Goal: Task Accomplishment & Management: Complete application form

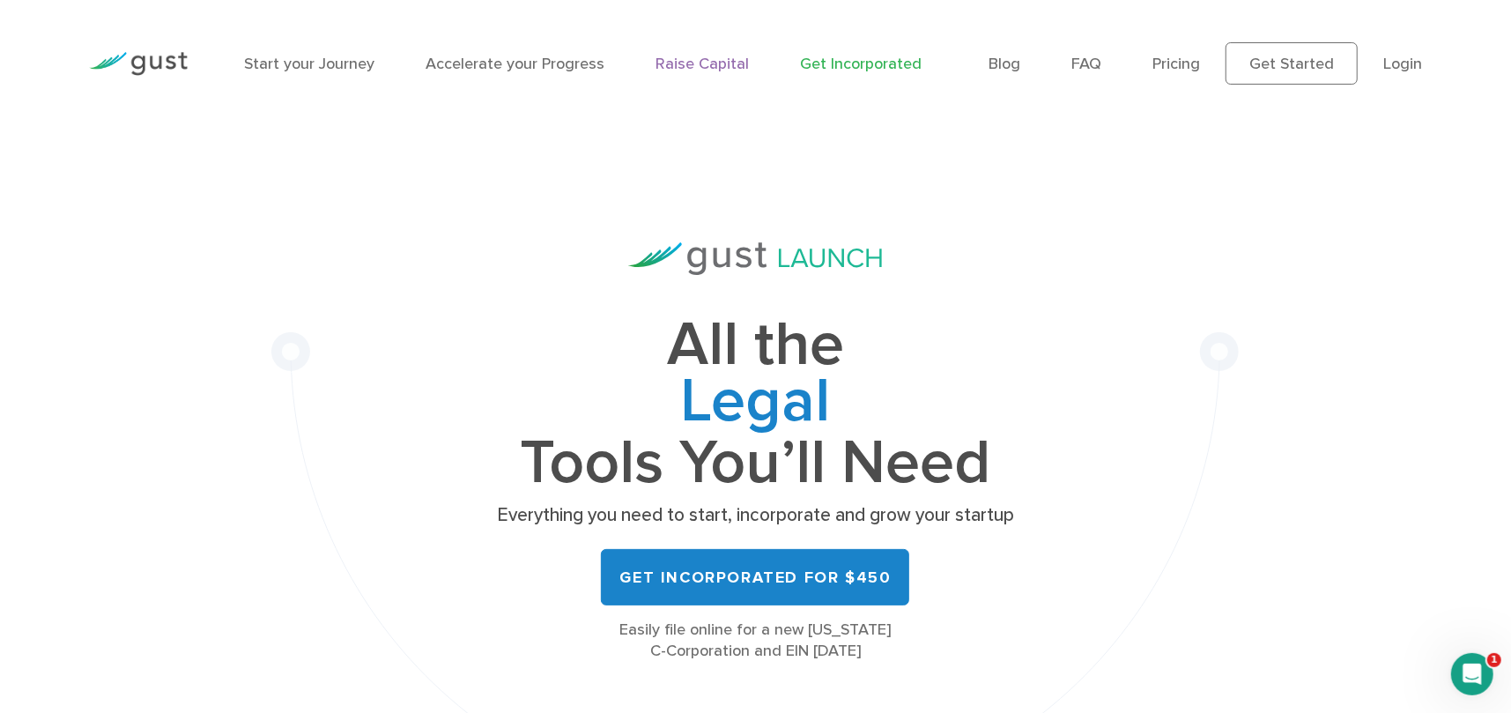
click at [699, 68] on link "Raise Capital" at bounding box center [702, 64] width 93 height 19
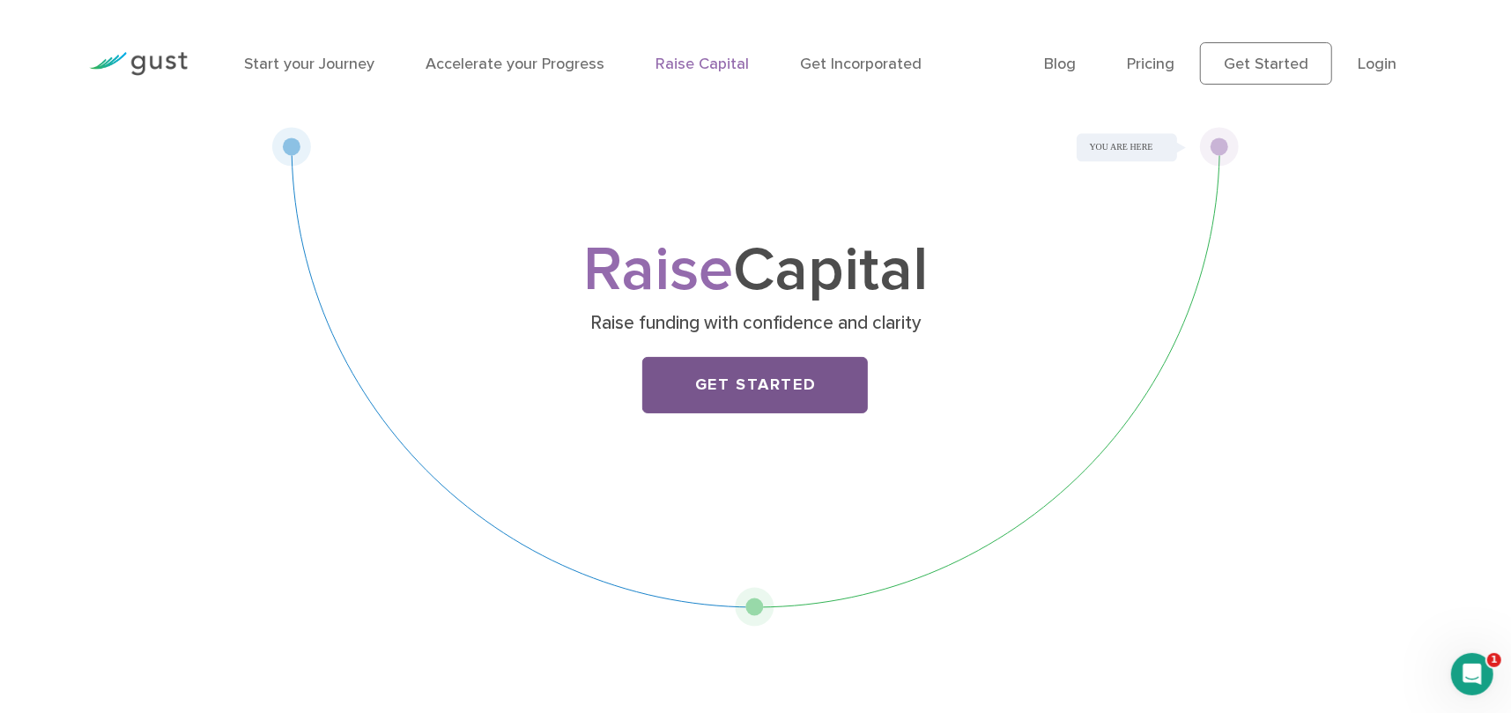
click at [739, 406] on link "Get Started" at bounding box center [755, 385] width 226 height 56
